Goal: Task Accomplishment & Management: Complete application form

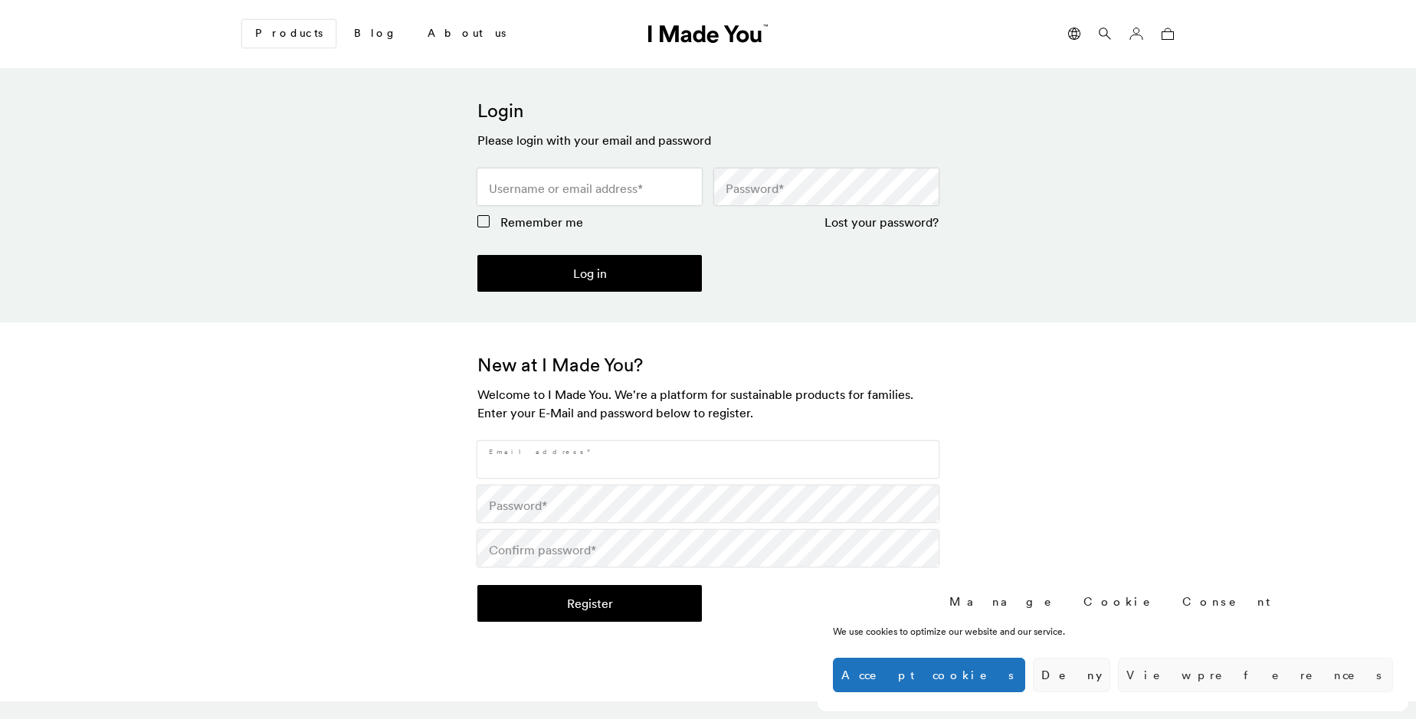
click at [708, 460] on input "Email address *" at bounding box center [707, 459] width 461 height 37
type input "[EMAIL_ADDRESS][DOMAIN_NAME]"
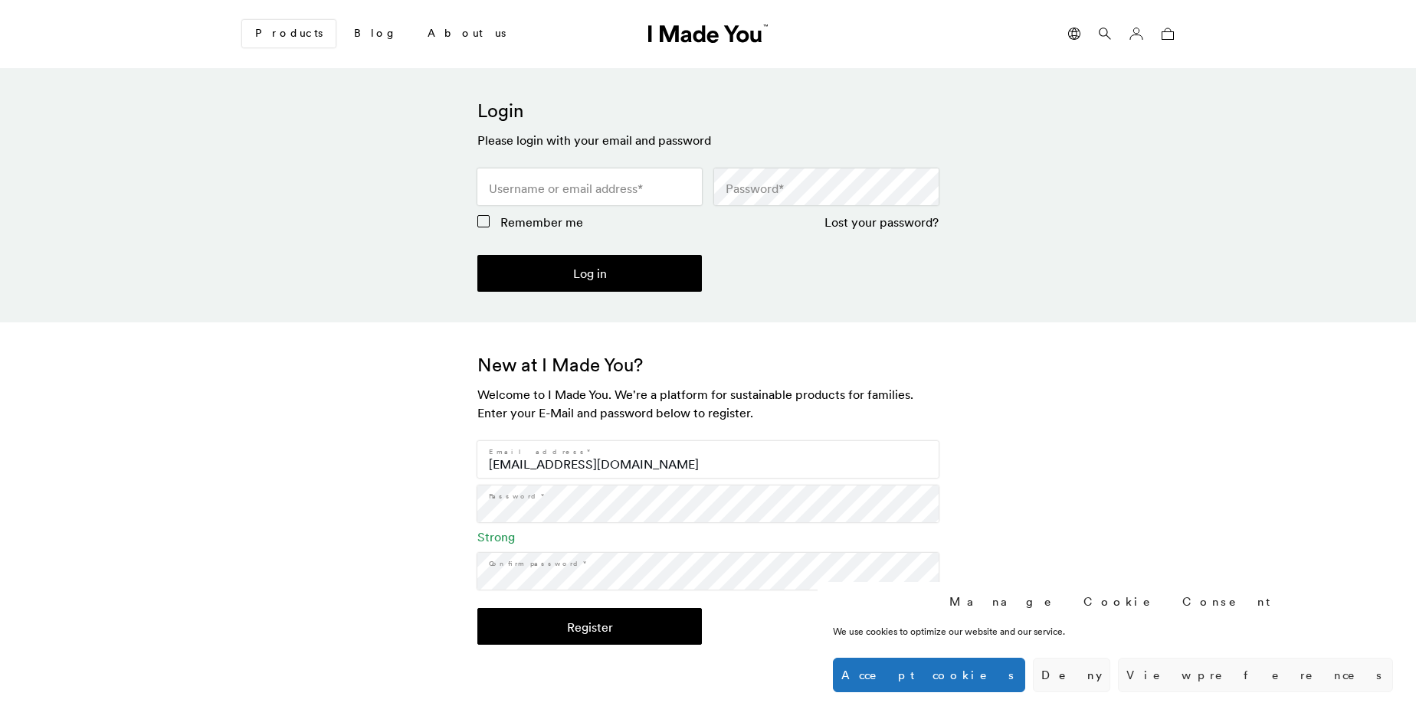
click at [589, 627] on button "Register" at bounding box center [589, 626] width 224 height 37
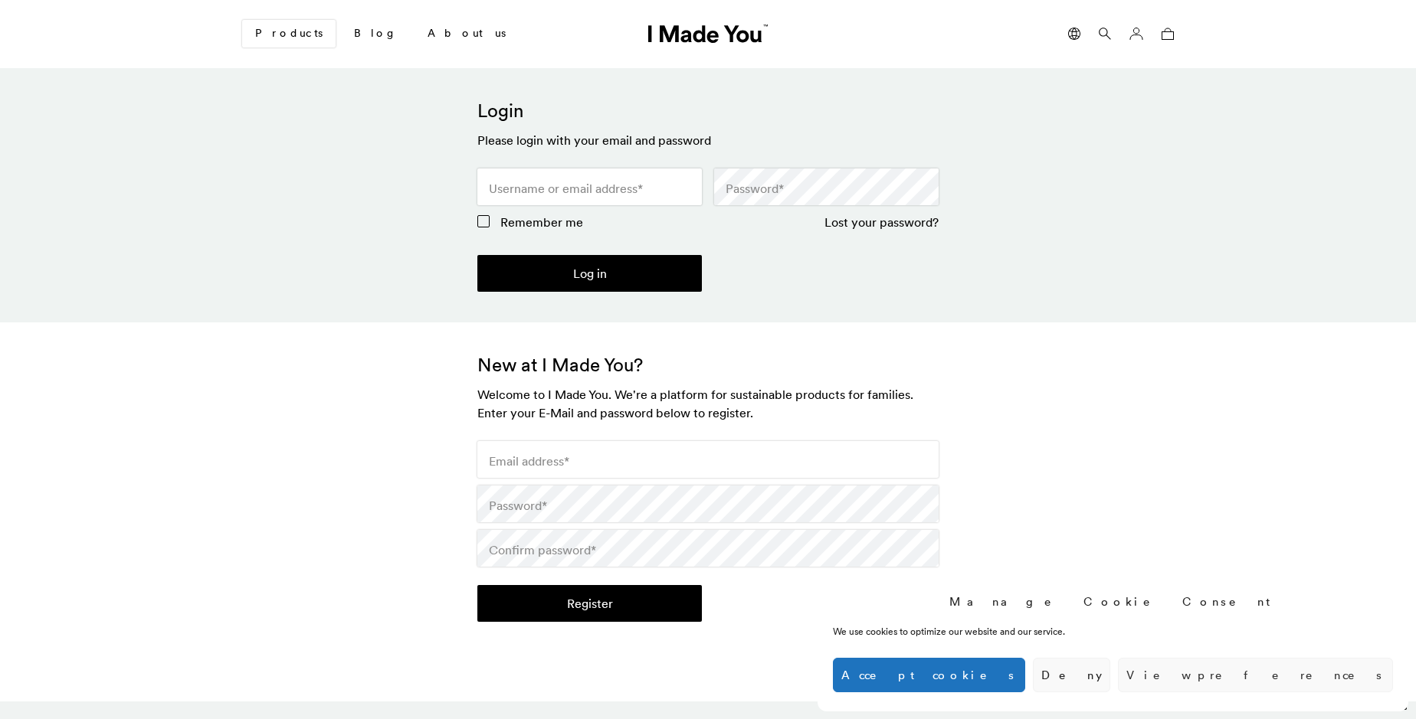
scroll to position [455, 0]
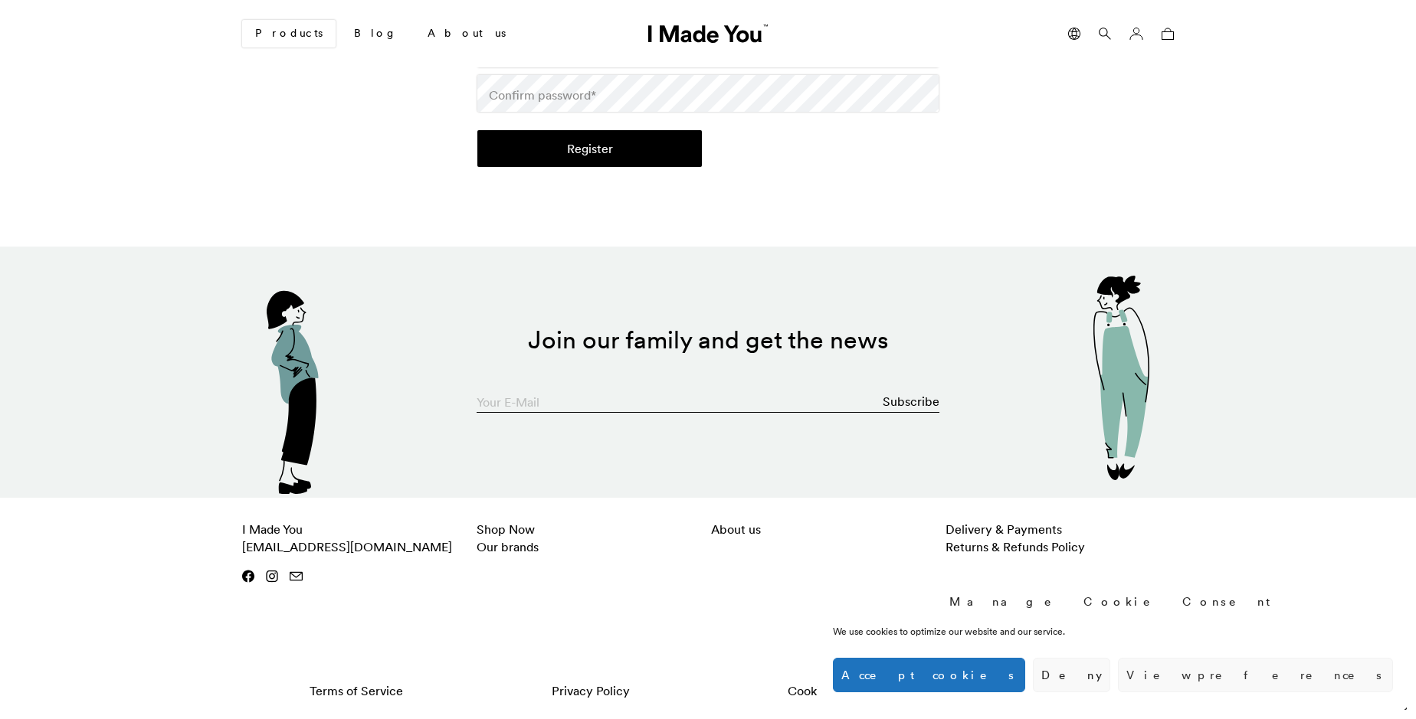
click at [708, 398] on input "Your E-Mail" at bounding box center [707, 397] width 463 height 31
type input "[EMAIL_ADDRESS][DOMAIN_NAME]"
